Goal: Find specific page/section: Find specific page/section

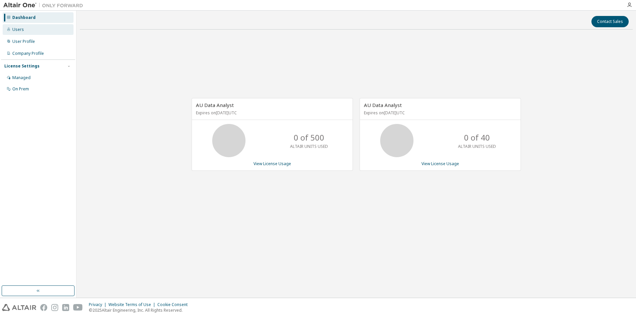
click at [19, 31] on div "Users" at bounding box center [18, 29] width 12 height 5
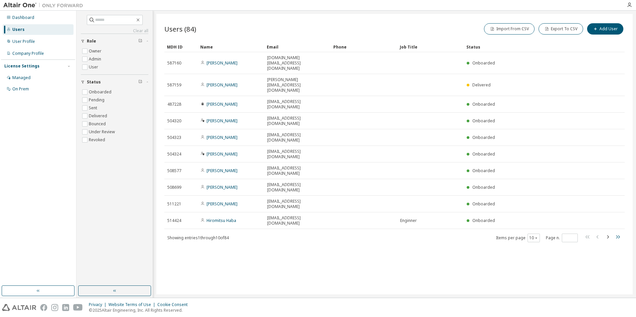
click at [617, 235] on icon "button" at bounding box center [618, 236] width 4 height 3
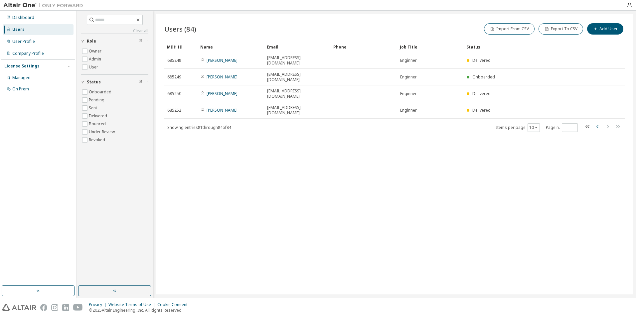
click at [596, 123] on icon "button" at bounding box center [598, 127] width 8 height 8
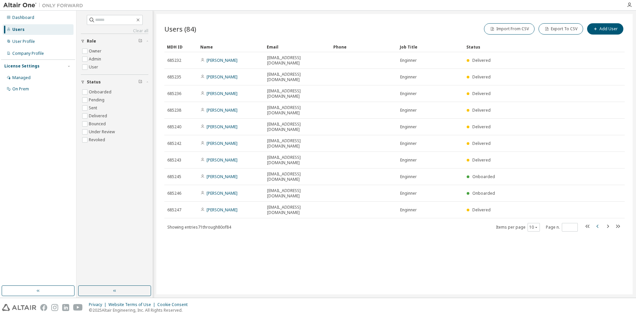
click at [597, 222] on icon "button" at bounding box center [598, 226] width 8 height 8
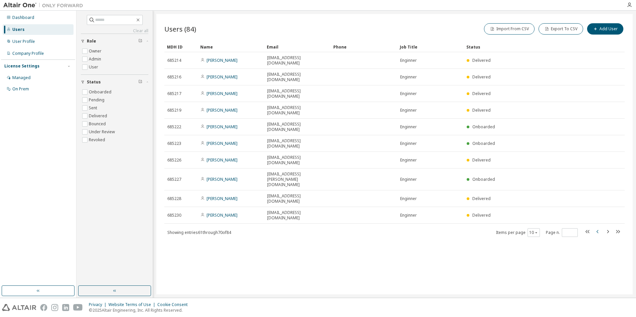
click at [596, 228] on icon "button" at bounding box center [598, 232] width 8 height 8
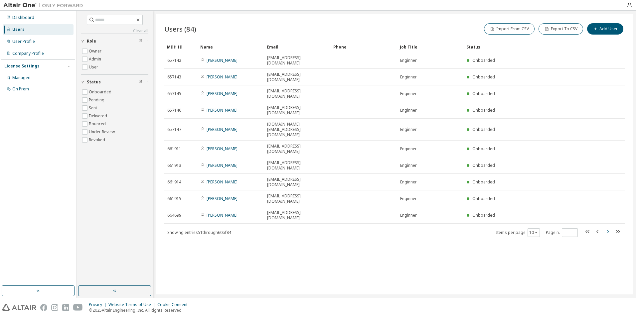
click at [608, 230] on icon "button" at bounding box center [608, 231] width 2 height 3
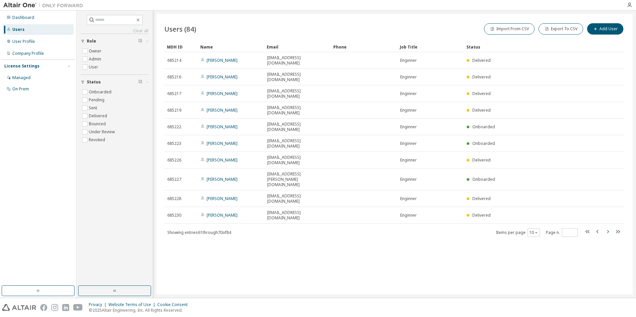
click at [608, 230] on icon "button" at bounding box center [608, 231] width 2 height 3
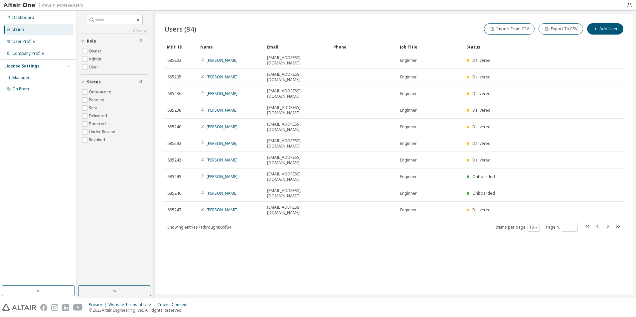
click at [608, 225] on icon "button" at bounding box center [608, 226] width 2 height 3
type input "*"
